Goal: Find specific page/section: Find specific page/section

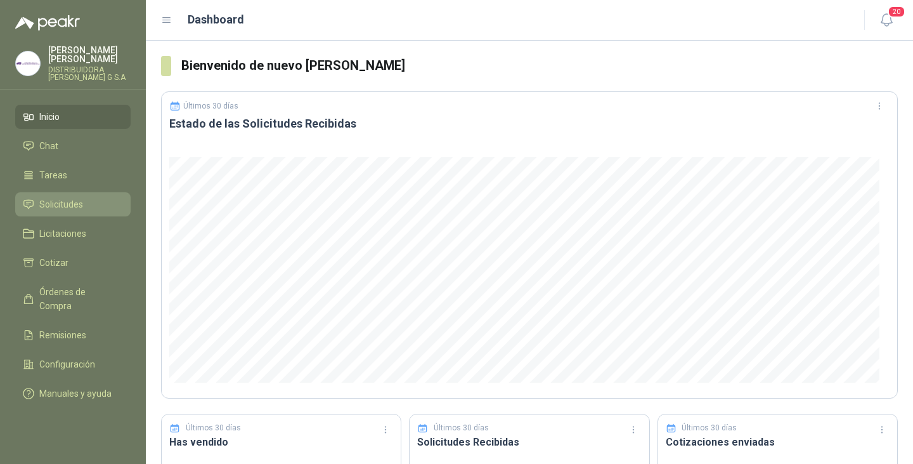
click at [67, 197] on span "Solicitudes" at bounding box center [61, 204] width 44 height 14
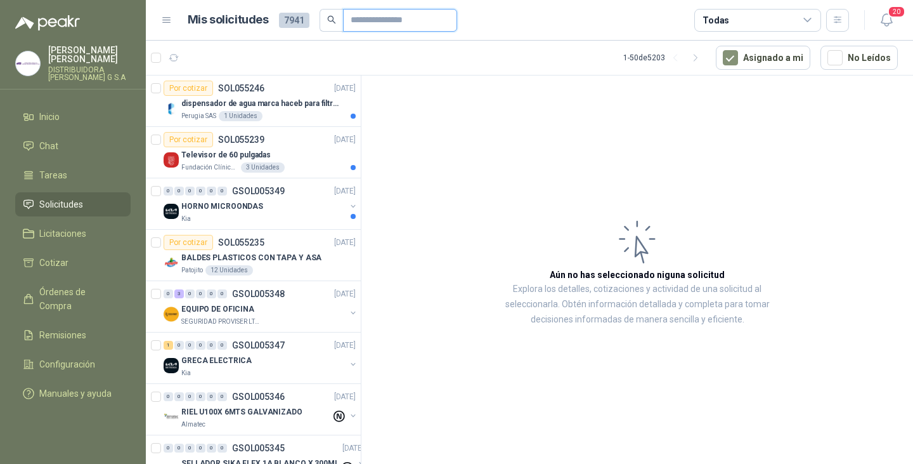
click at [382, 23] on input "text" at bounding box center [395, 21] width 89 height 22
type input "****"
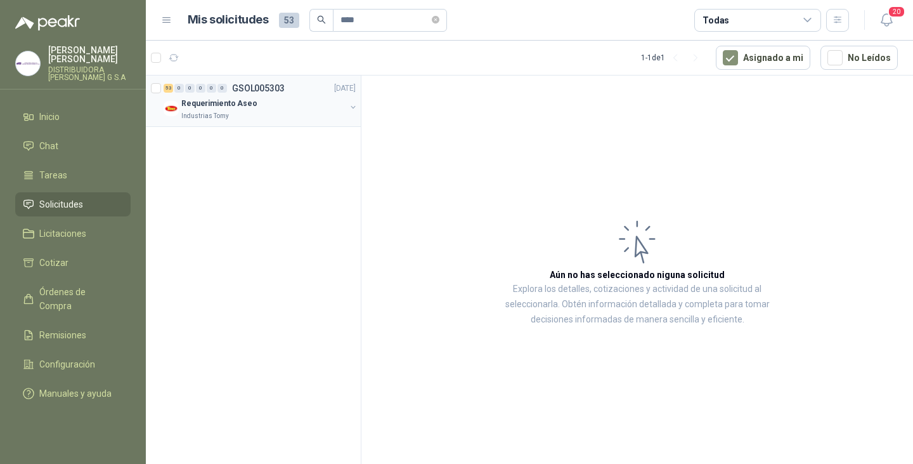
click at [238, 104] on p "Requerimiento Aseo" at bounding box center [219, 104] width 76 height 12
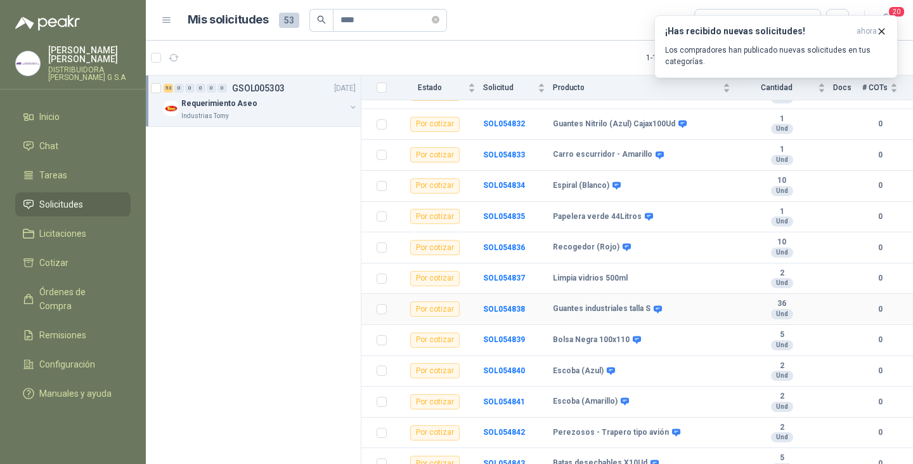
scroll to position [888, 0]
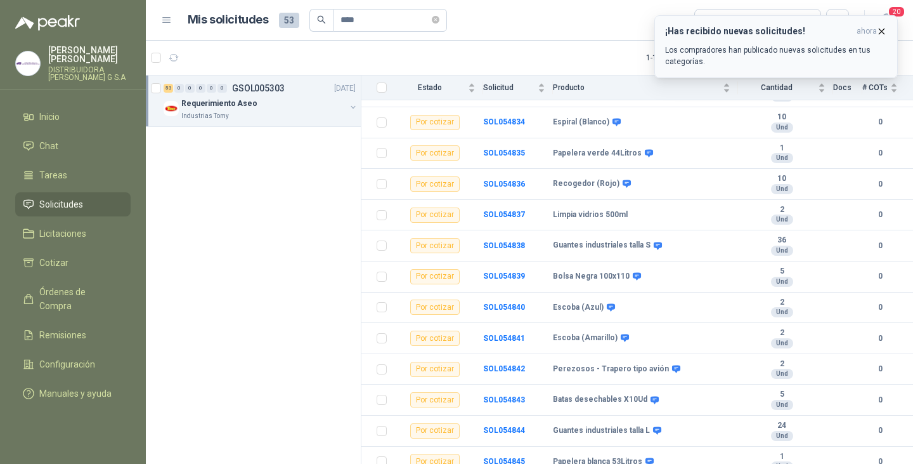
click at [886, 29] on icon "button" at bounding box center [881, 31] width 11 height 11
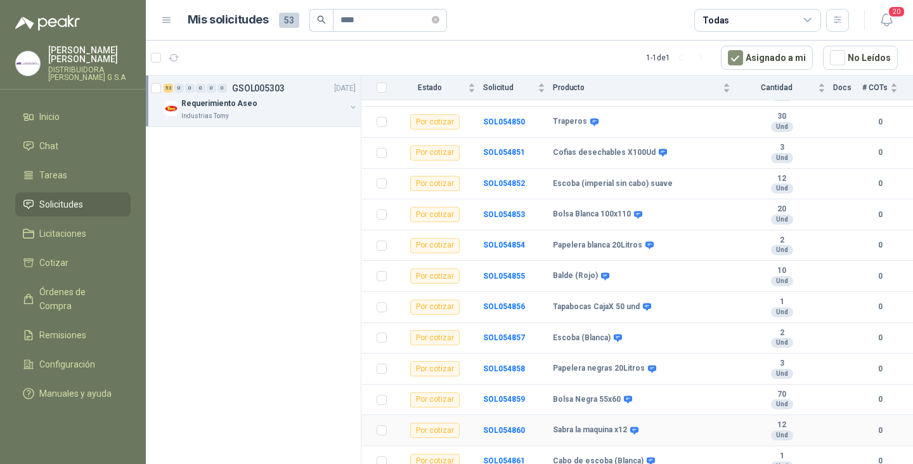
scroll to position [1348, 0]
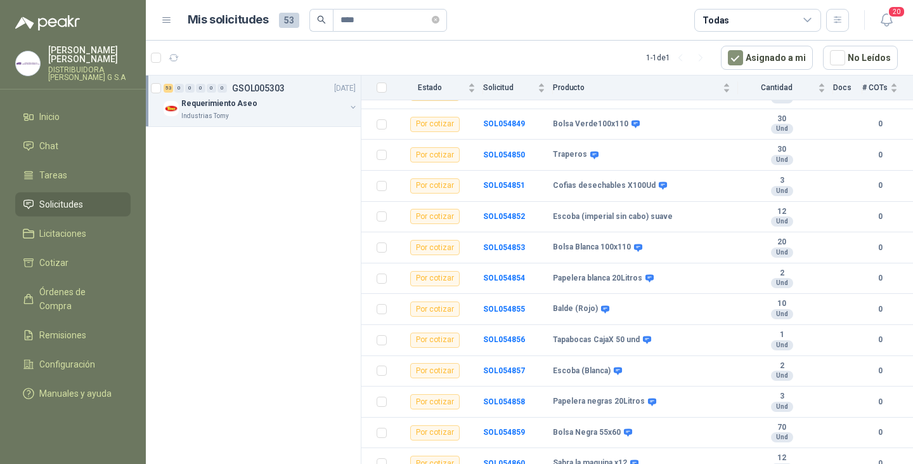
click at [230, 96] on div "Requerimiento Aseo" at bounding box center [263, 103] width 164 height 15
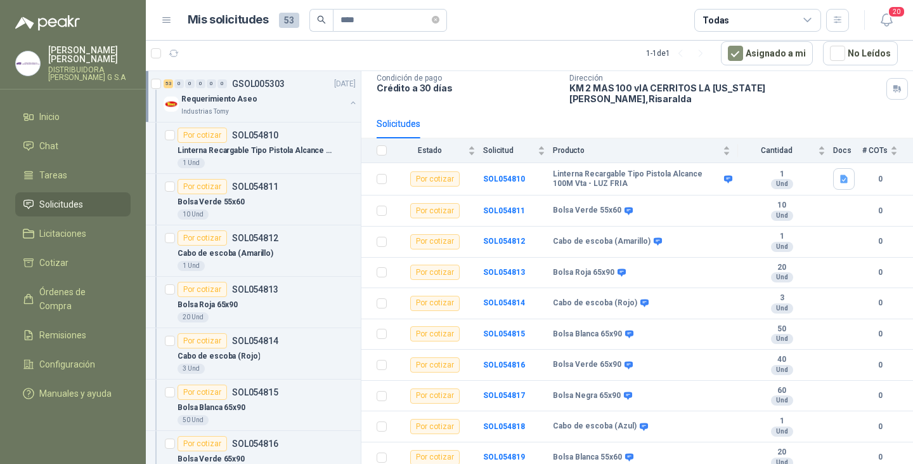
scroll to position [0, 0]
